Goal: Find specific page/section: Find specific page/section

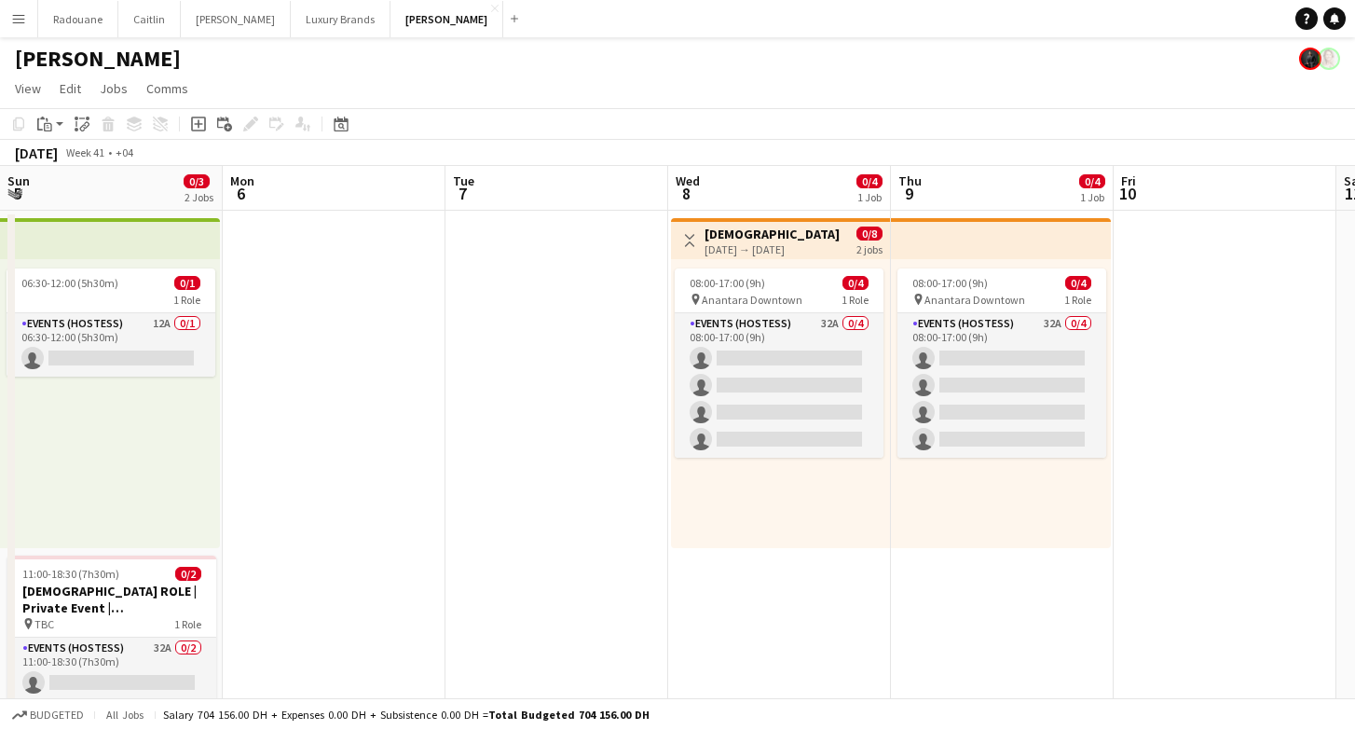
scroll to position [0, 485]
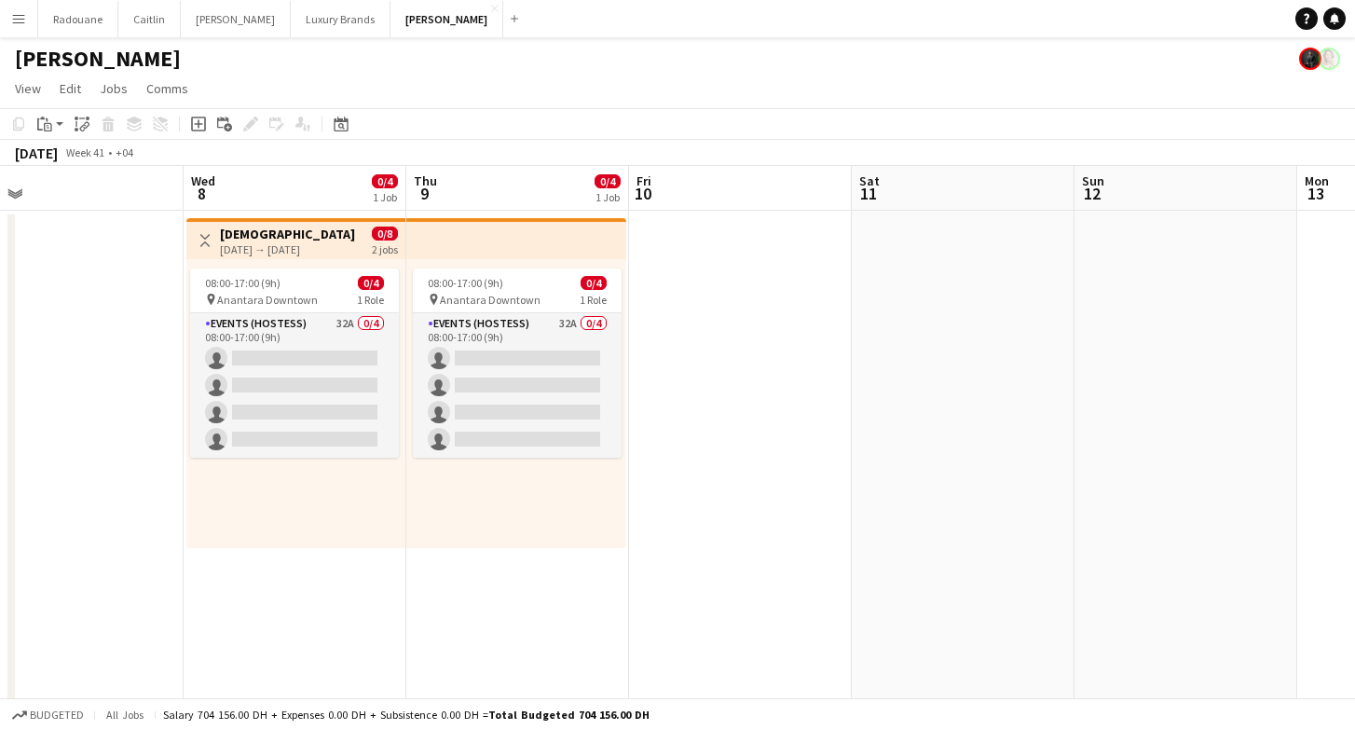
click at [22, 12] on app-icon "Menu" at bounding box center [18, 18] width 15 height 15
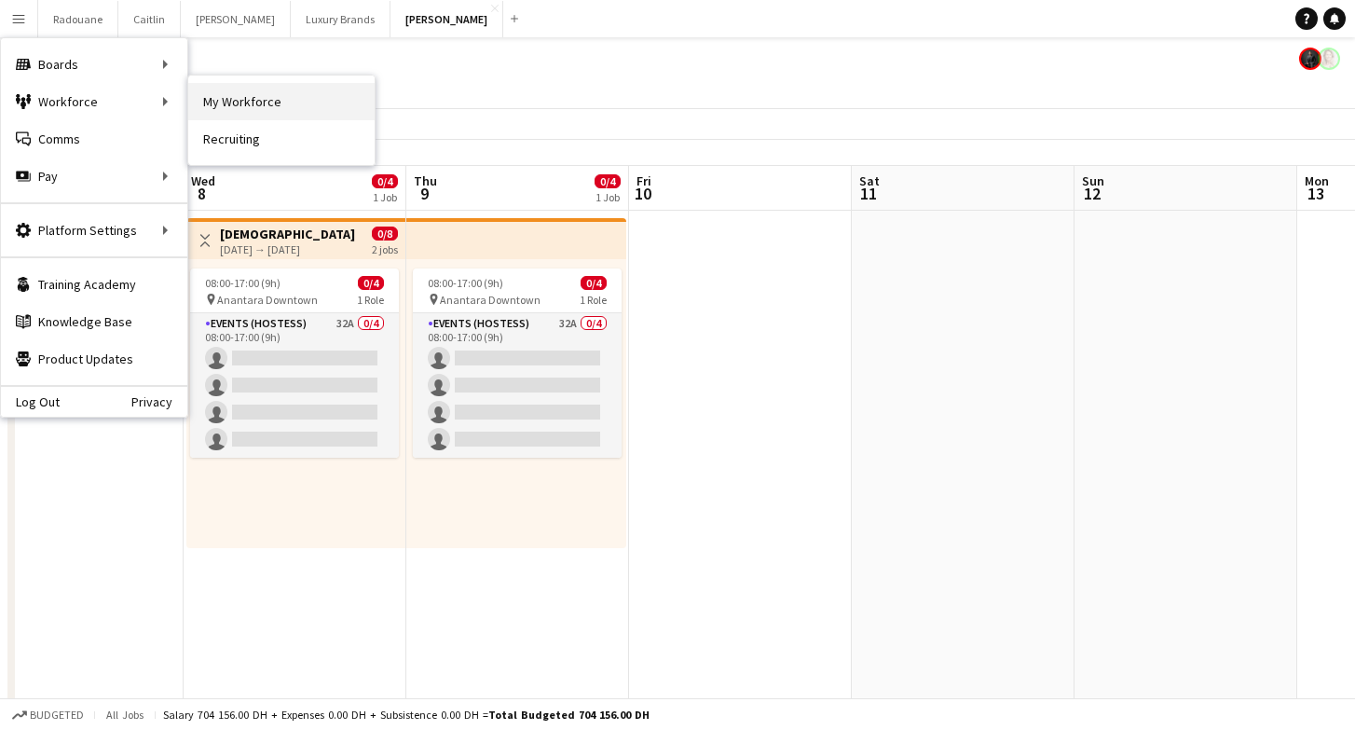
click at [215, 93] on link "My Workforce" at bounding box center [281, 101] width 186 height 37
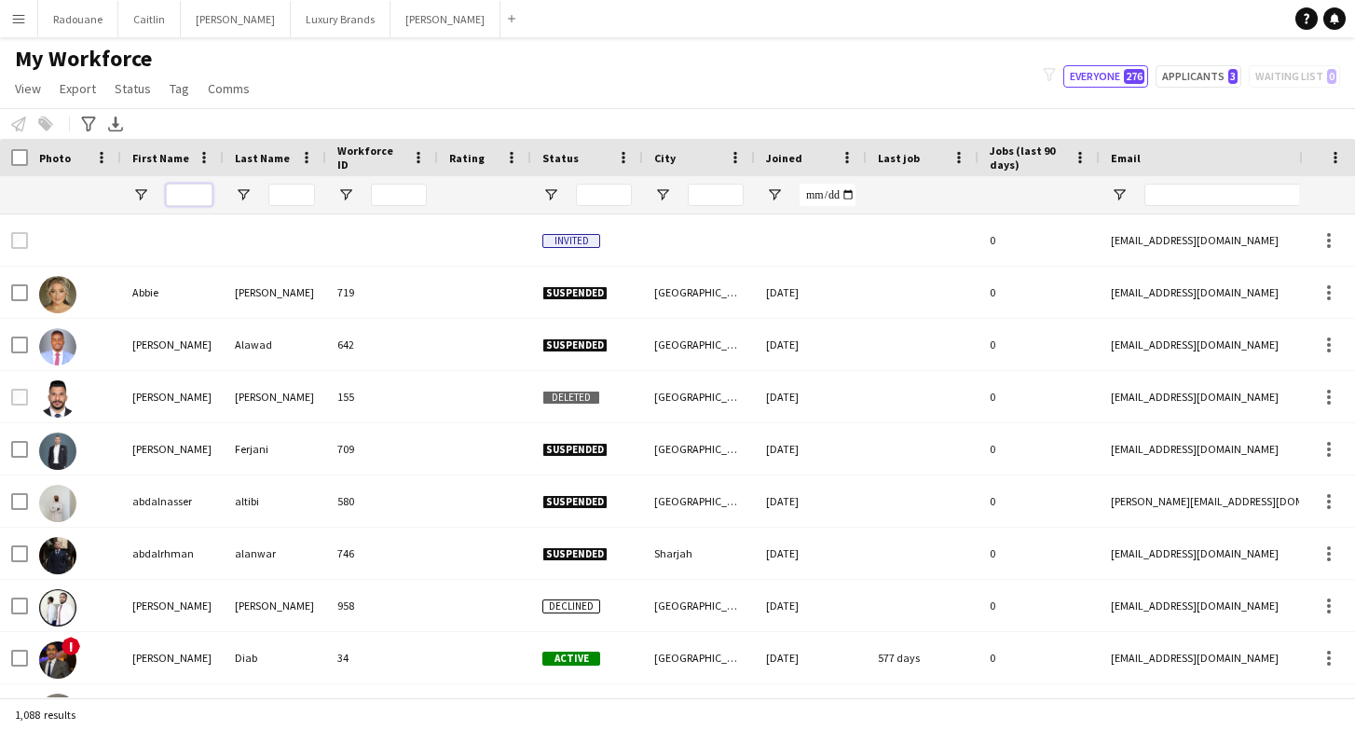
click at [169, 192] on input "First Name Filter Input" at bounding box center [189, 195] width 47 height 22
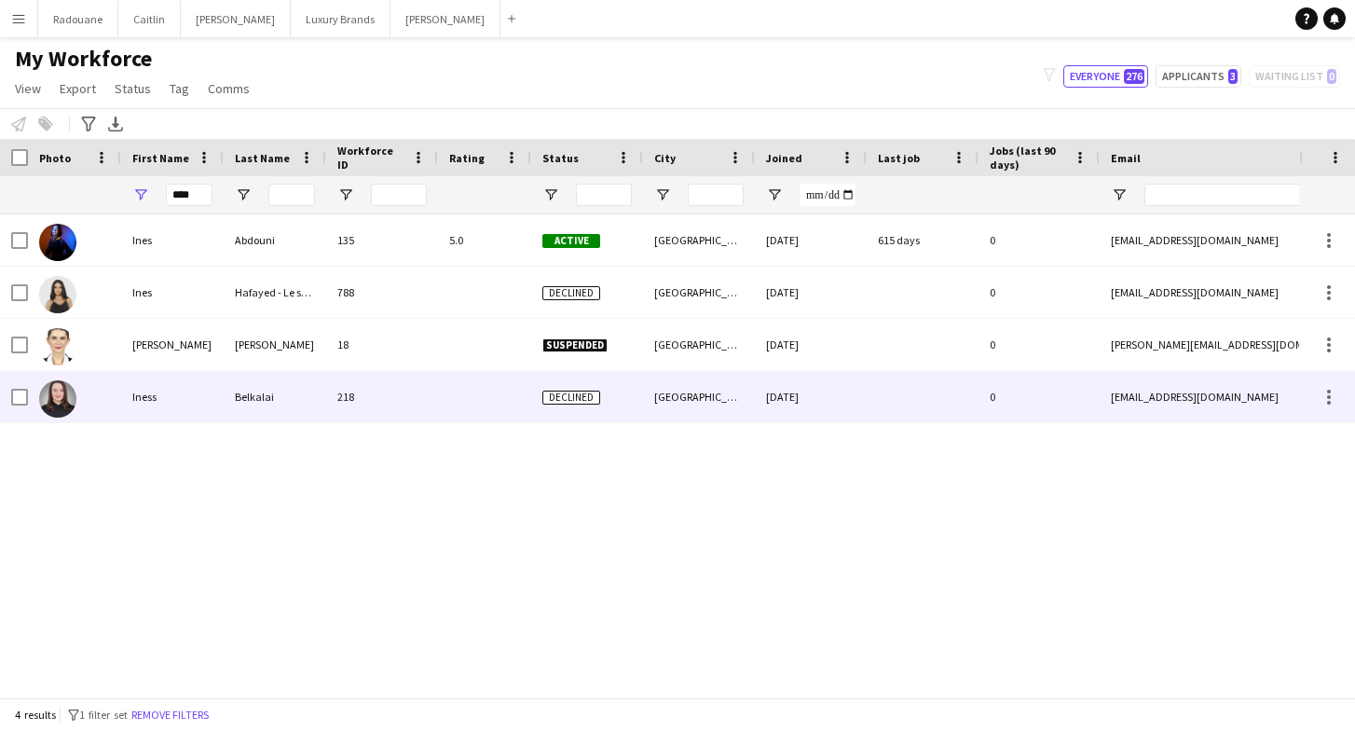
click at [109, 394] on div at bounding box center [74, 396] width 93 height 51
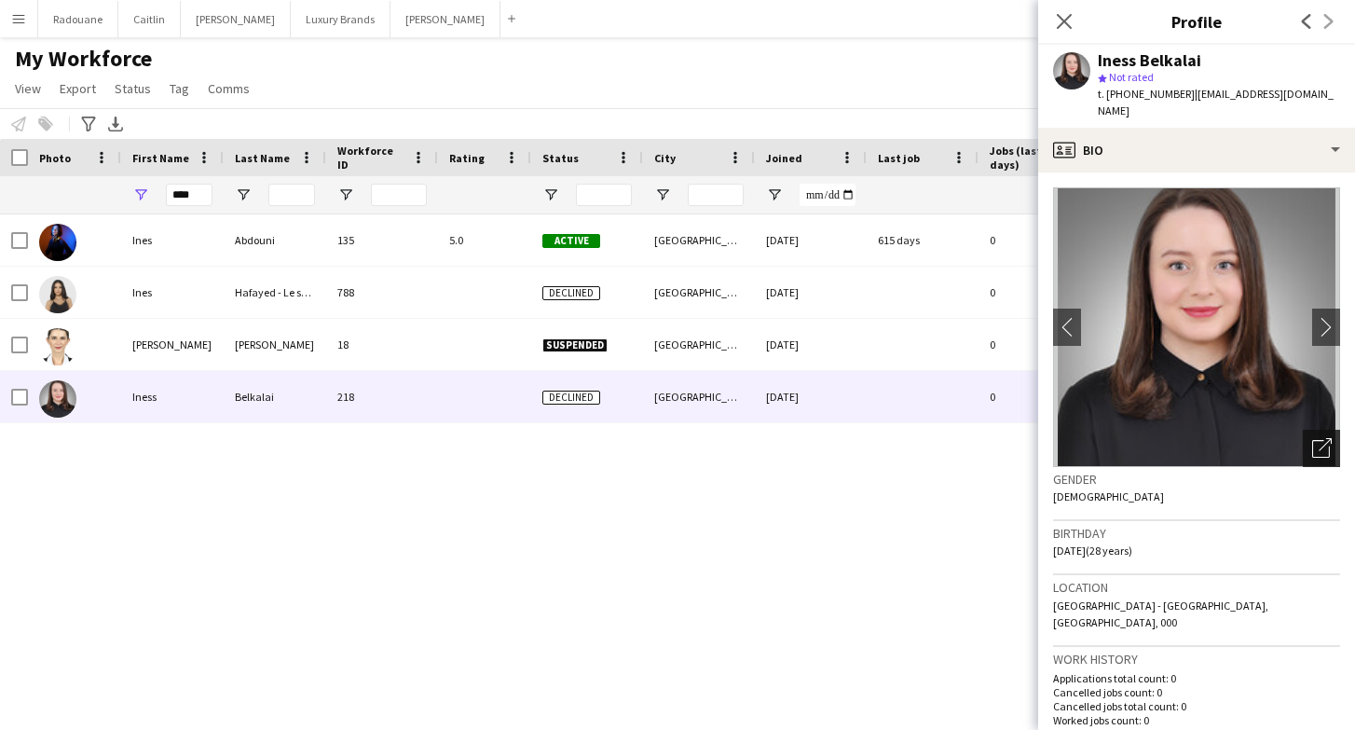
click at [1324, 438] on icon "Open photos pop-in" at bounding box center [1322, 448] width 20 height 20
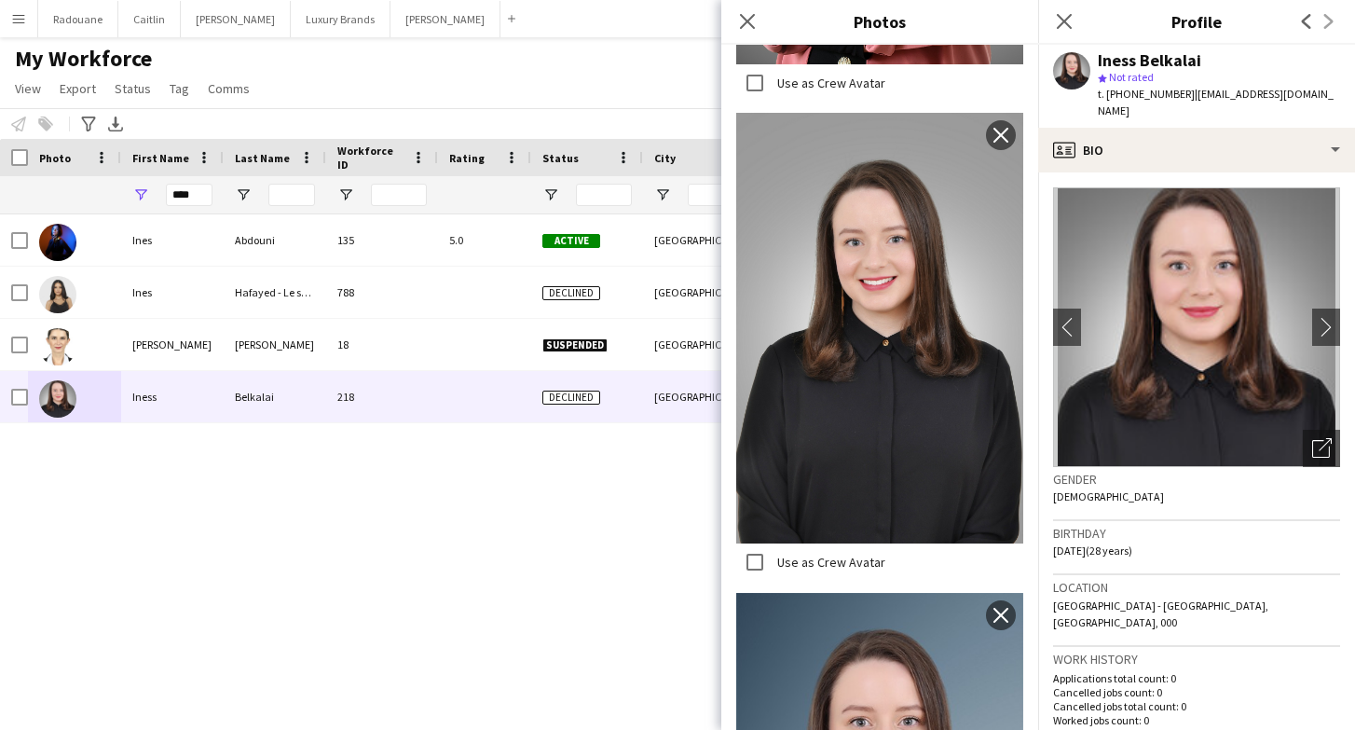
scroll to position [809, 0]
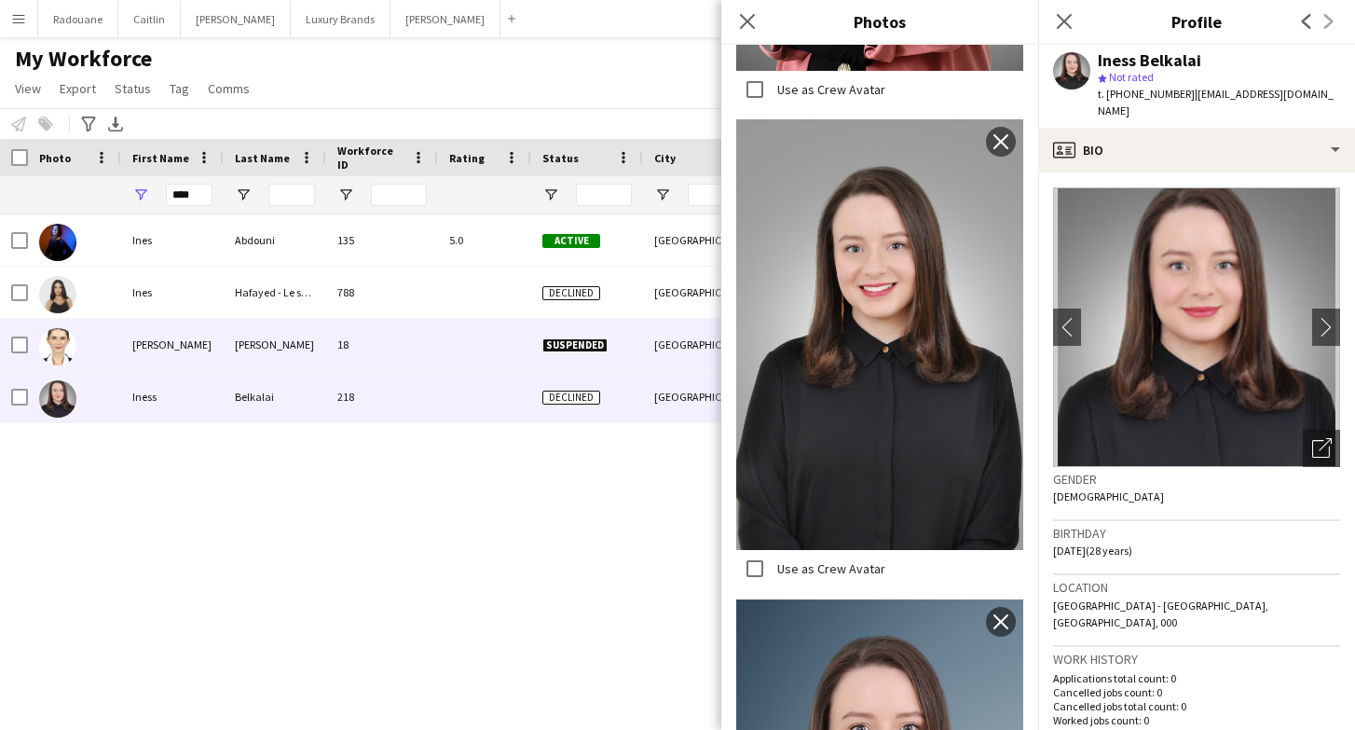
click at [168, 348] on div "[PERSON_NAME]" at bounding box center [172, 344] width 103 height 51
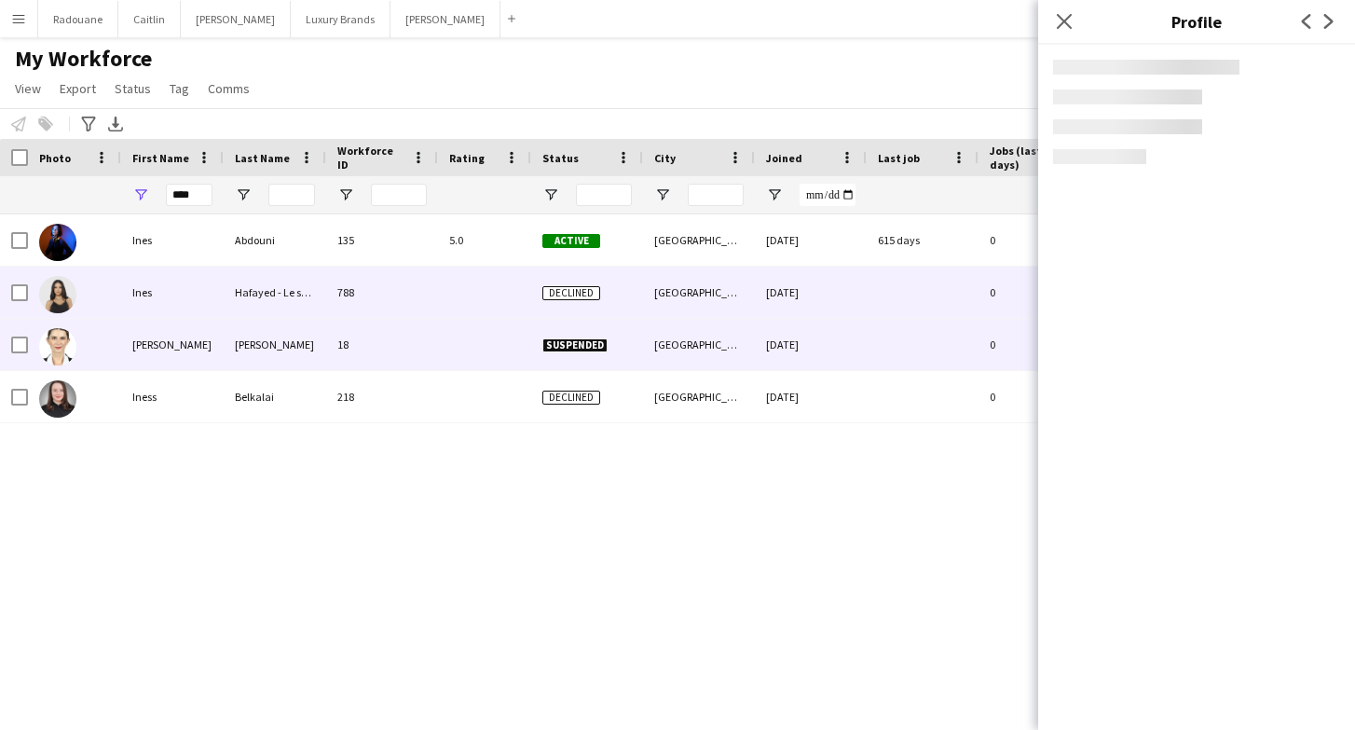
click at [176, 296] on div "Ines" at bounding box center [172, 292] width 103 height 51
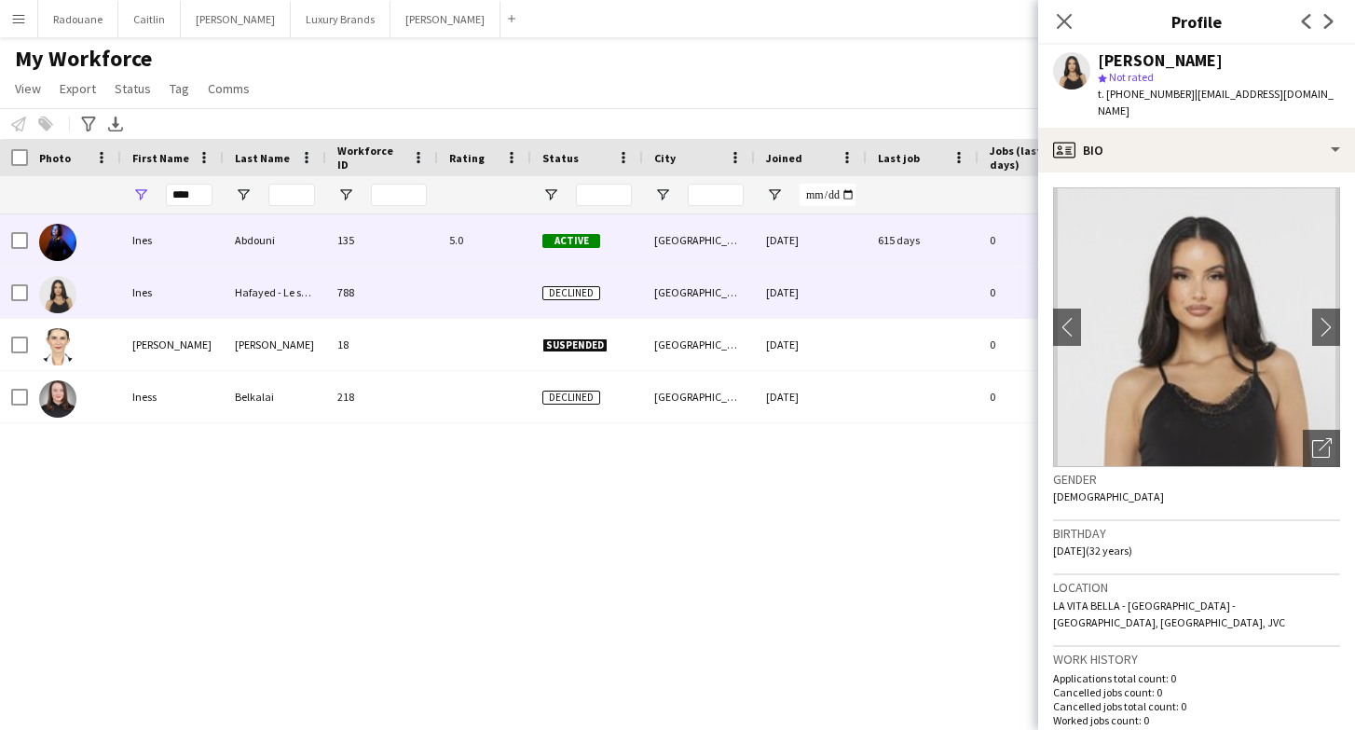
click at [175, 243] on div "Ines" at bounding box center [172, 239] width 103 height 51
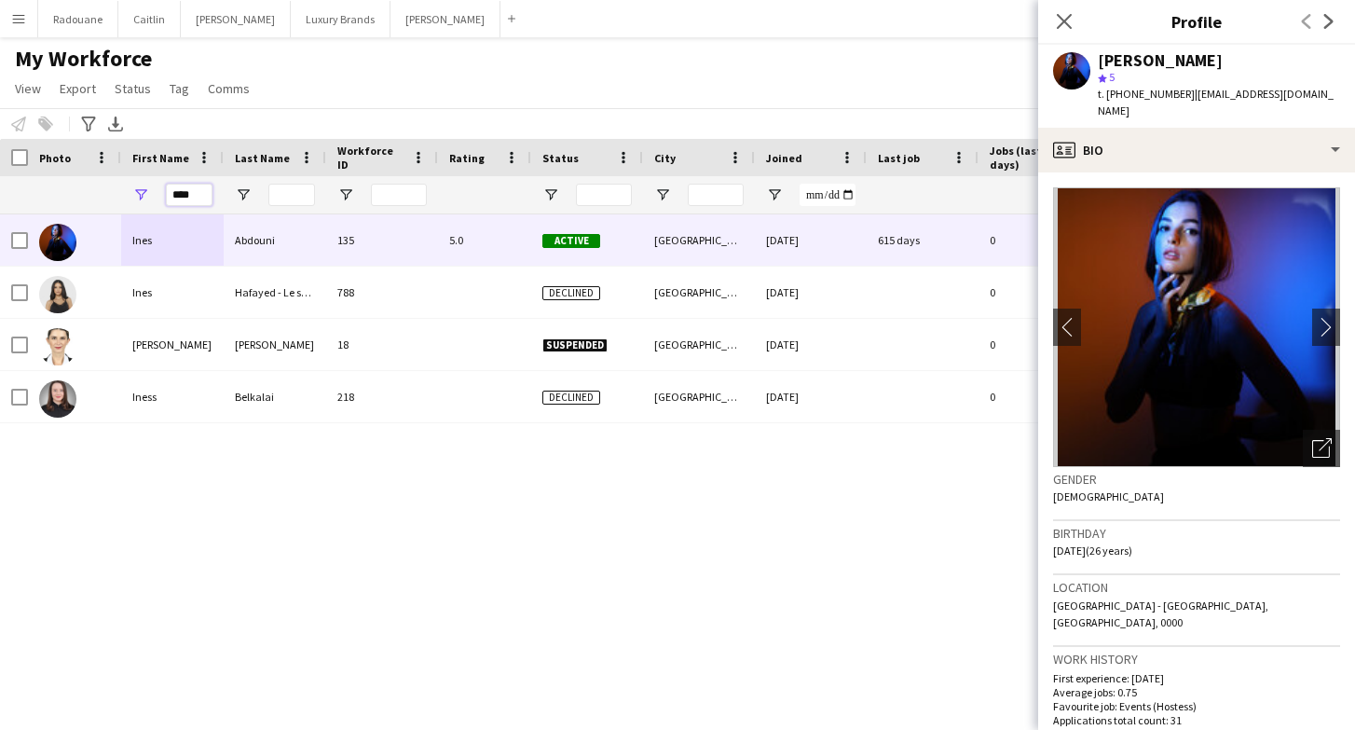
click at [195, 190] on input "****" at bounding box center [189, 195] width 47 height 22
type input "*"
